Goal: Browse casually

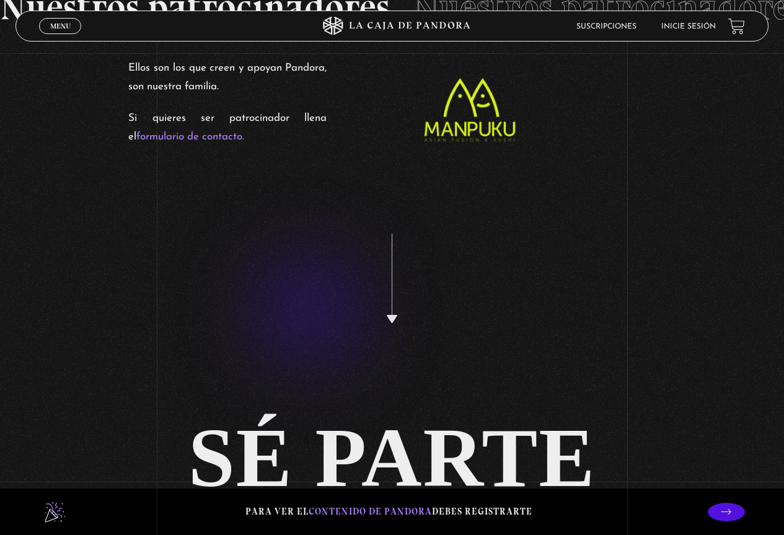
scroll to position [2866, 0]
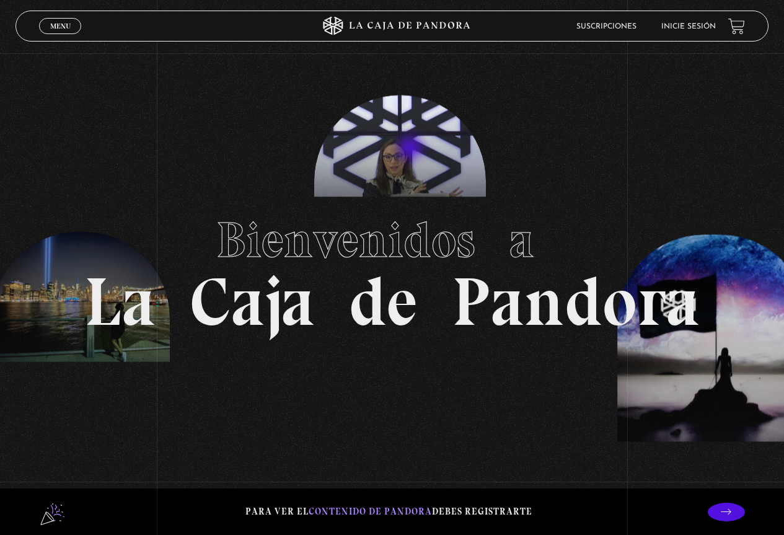
click at [412, 149] on section "Bienvenidos a La Caja de Pandora" at bounding box center [392, 267] width 784 height 535
click at [101, 308] on h1 "Bienvenidos a La Caja de Pandora" at bounding box center [392, 268] width 616 height 136
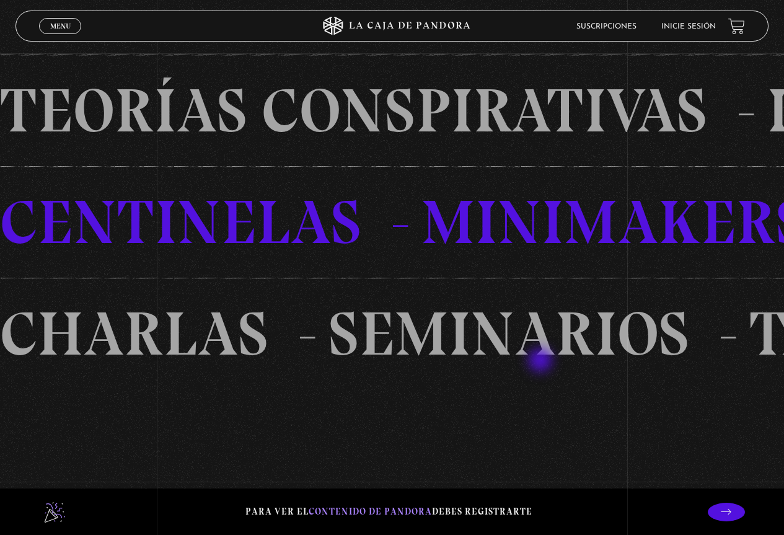
scroll to position [1054, 0]
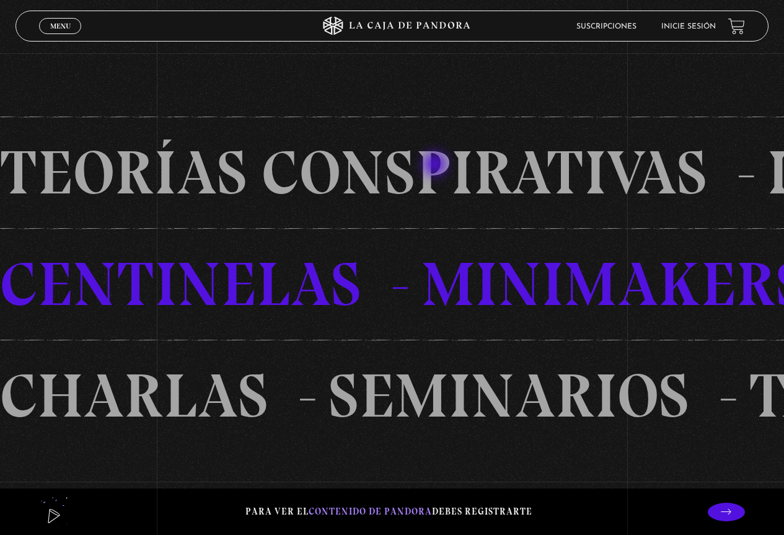
click at [427, 27] on icon at bounding box center [393, 26] width 236 height 19
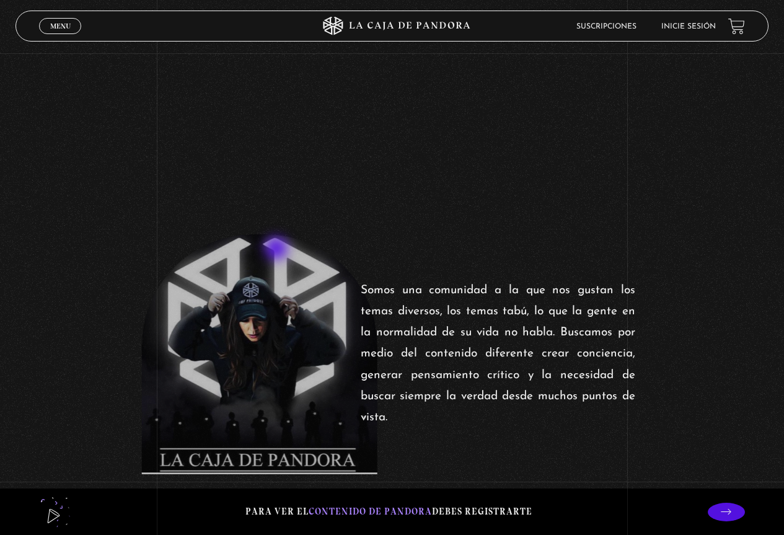
scroll to position [386, 0]
